Goal: Find specific page/section

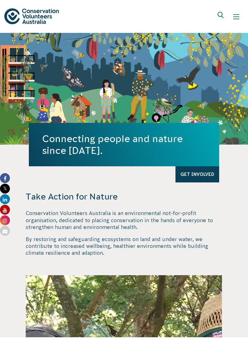
click at [235, 20] on button "Show mobile navigation menu" at bounding box center [236, 16] width 15 height 15
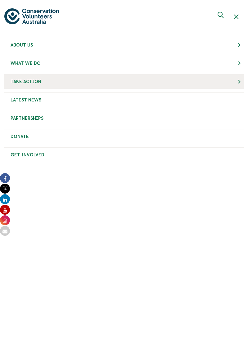
click at [28, 86] on link "Take Action" at bounding box center [124, 82] width 240 height 14
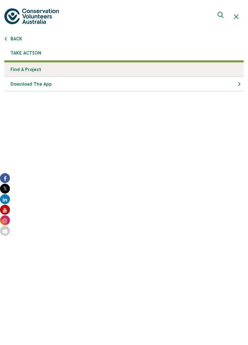
click at [27, 70] on link "Find a project" at bounding box center [124, 69] width 240 height 15
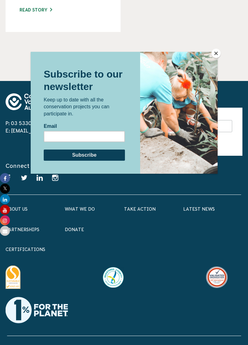
scroll to position [1160, 0]
click at [218, 58] on button "Close" at bounding box center [216, 53] width 9 height 9
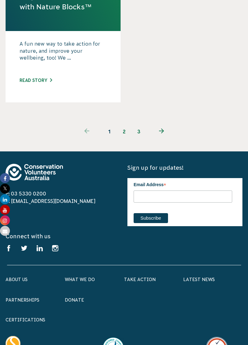
scroll to position [1028, 0]
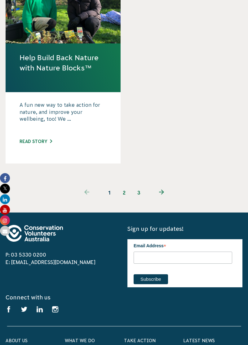
click at [165, 185] on link "next page" at bounding box center [162, 192] width 30 height 15
